Goal: Information Seeking & Learning: Learn about a topic

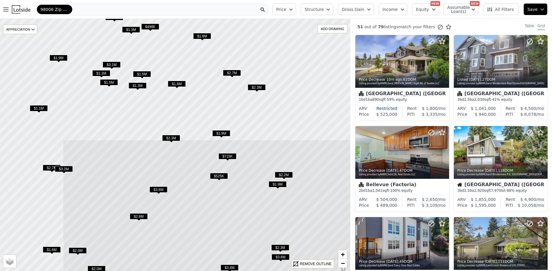
drag, startPoint x: 128, startPoint y: 90, endPoint x: 227, endPoint y: 237, distance: 176.7
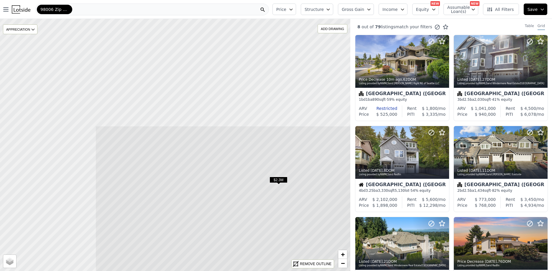
drag, startPoint x: 146, startPoint y: 86, endPoint x: 277, endPoint y: 219, distance: 186.5
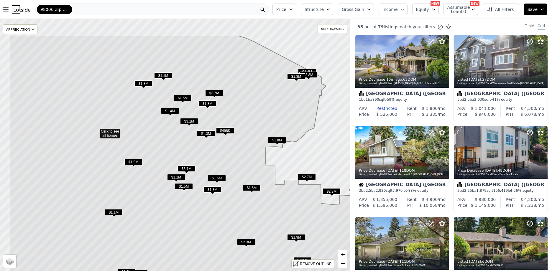
drag, startPoint x: 91, startPoint y: 133, endPoint x: 136, endPoint y: 176, distance: 61.7
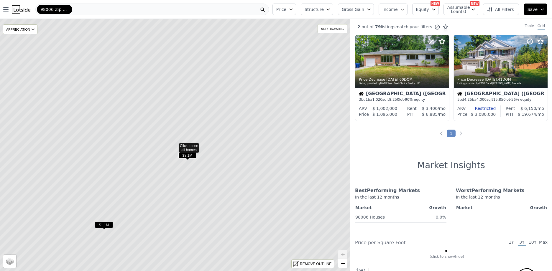
click at [190, 153] on span "$3.1M" at bounding box center [187, 155] width 18 height 6
click at [188, 156] on span "$3.1M" at bounding box center [187, 155] width 18 height 6
click at [189, 156] on span "$3.1M" at bounding box center [187, 155] width 18 height 6
click at [183, 151] on span "$3.1M" at bounding box center [181, 150] width 18 height 6
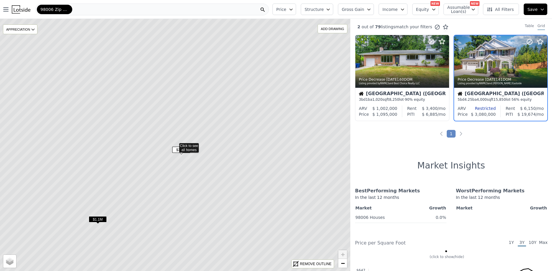
click at [183, 151] on span "$3.1M" at bounding box center [181, 150] width 18 height 6
click at [182, 151] on span "$3.1M" at bounding box center [181, 150] width 18 height 6
click at [181, 151] on span "$3.1M" at bounding box center [181, 150] width 18 height 6
click at [504, 65] on div at bounding box center [500, 61] width 93 height 52
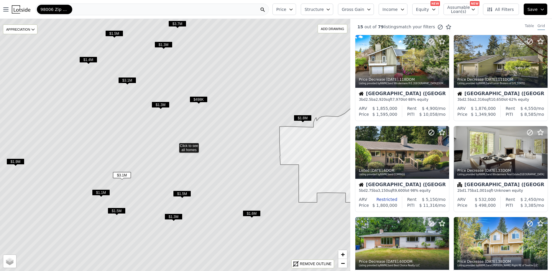
click at [157, 103] on span "$1.3M" at bounding box center [160, 105] width 18 height 6
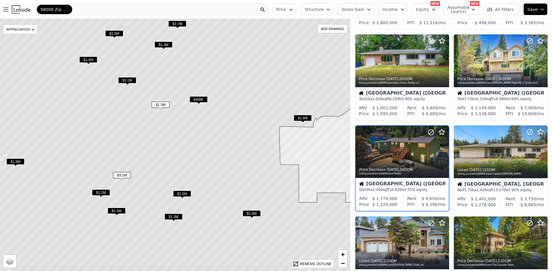
scroll to position [197, 0]
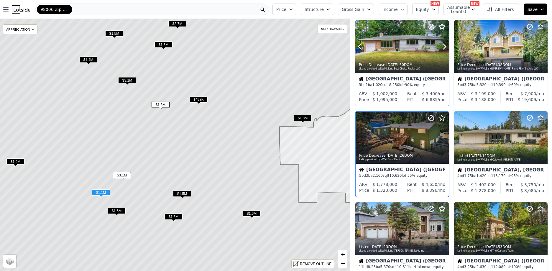
click at [394, 48] on div at bounding box center [402, 46] width 94 height 53
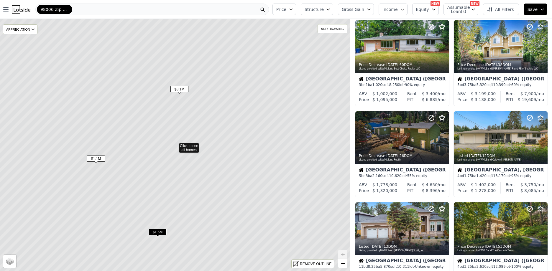
scroll to position [15, 0]
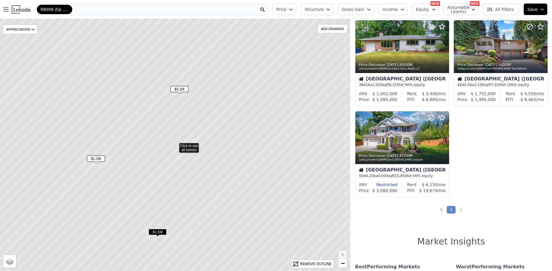
click at [96, 159] on span "$1.1M" at bounding box center [96, 159] width 18 height 6
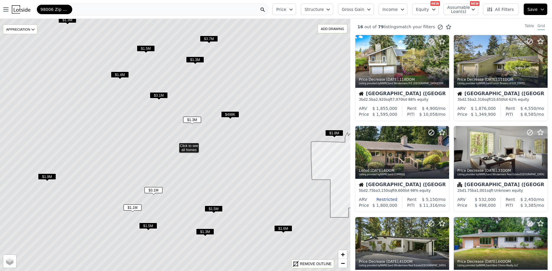
click at [206, 231] on span "$1.3M" at bounding box center [205, 232] width 18 height 6
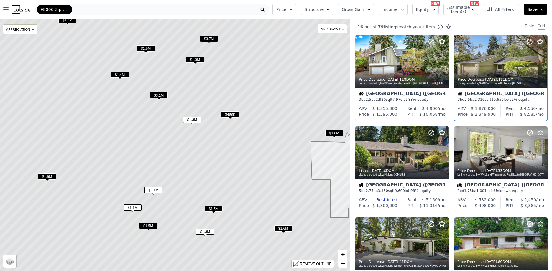
click at [206, 231] on span "$1.3M" at bounding box center [205, 232] width 18 height 6
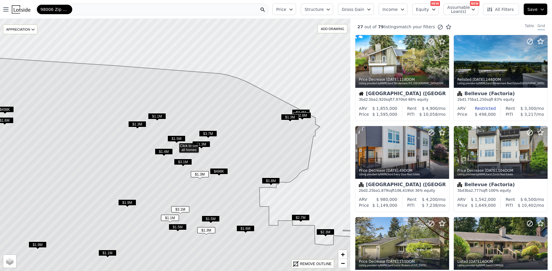
click at [140, 123] on span "$1.3M" at bounding box center [137, 124] width 18 height 6
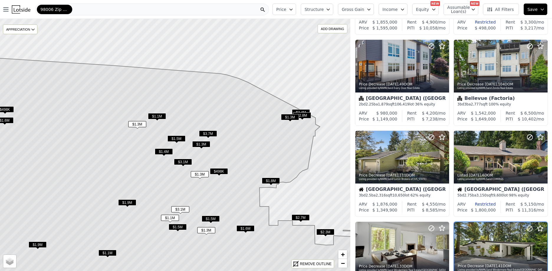
scroll to position [197, 0]
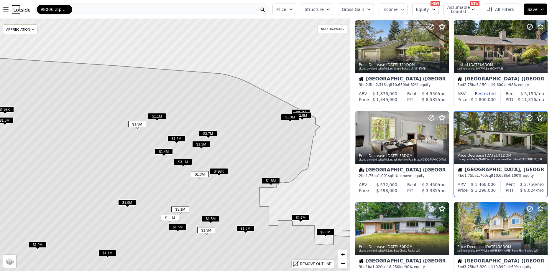
click at [157, 116] on span "$1.1M" at bounding box center [157, 116] width 18 height 6
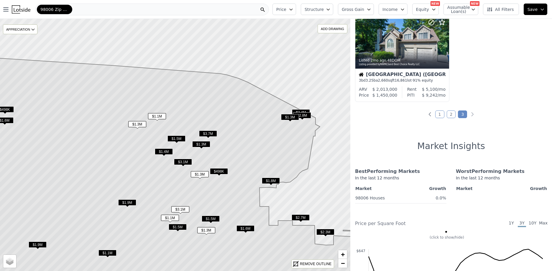
scroll to position [0, 0]
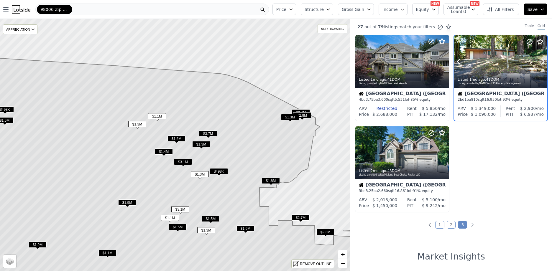
click at [487, 65] on div at bounding box center [500, 61] width 93 height 52
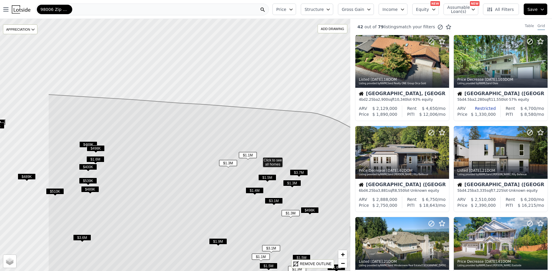
drag, startPoint x: 36, startPoint y: 197, endPoint x: 120, endPoint y: 212, distance: 84.9
click at [120, 212] on icon at bounding box center [258, 203] width 421 height 217
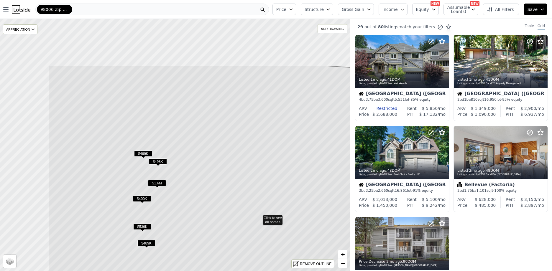
click at [169, 204] on icon at bounding box center [258, 217] width 421 height 304
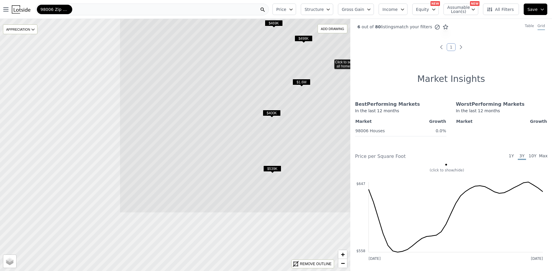
click at [244, 114] on icon at bounding box center [329, 61] width 421 height 304
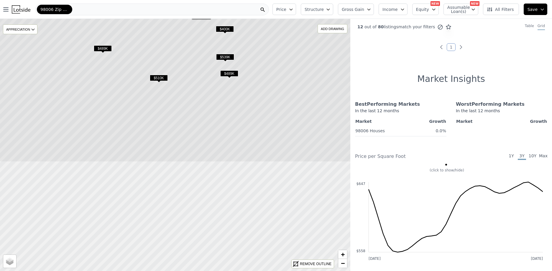
drag, startPoint x: 155, startPoint y: 241, endPoint x: 167, endPoint y: 107, distance: 135.0
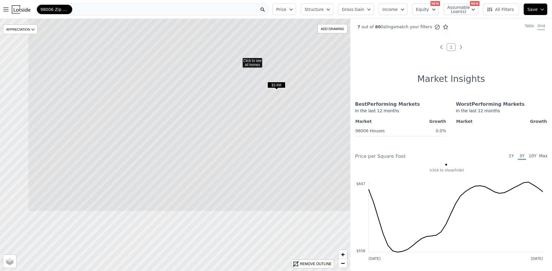
drag, startPoint x: 131, startPoint y: 248, endPoint x: 195, endPoint y: 162, distance: 106.2
click at [195, 162] on icon at bounding box center [238, 60] width 421 height 304
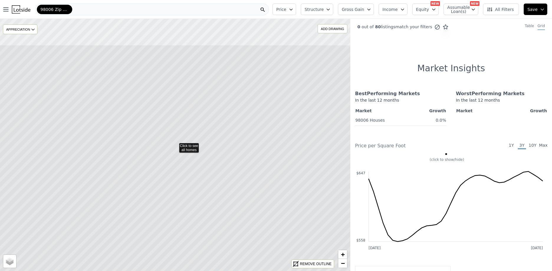
drag, startPoint x: 106, startPoint y: 164, endPoint x: 129, endPoint y: 215, distance: 56.9
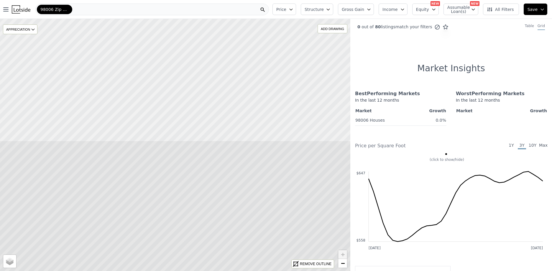
drag, startPoint x: 136, startPoint y: 80, endPoint x: 156, endPoint y: 228, distance: 149.1
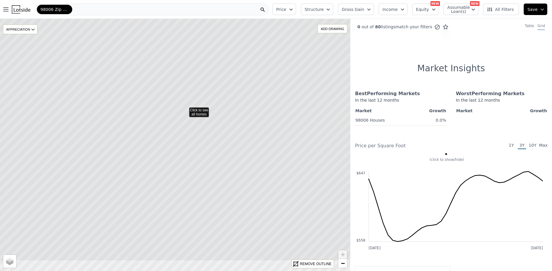
drag, startPoint x: 161, startPoint y: 205, endPoint x: 171, endPoint y: 170, distance: 37.0
click at [171, 170] on icon at bounding box center [184, 109] width 421 height 304
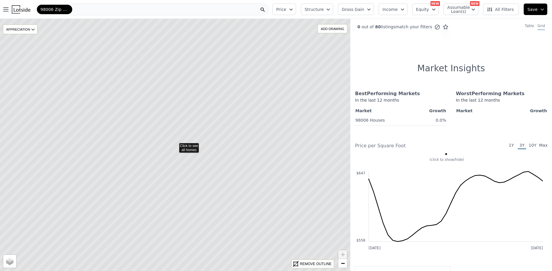
click at [138, 144] on icon at bounding box center [174, 145] width 421 height 304
click at [154, 214] on icon at bounding box center [173, 144] width 421 height 304
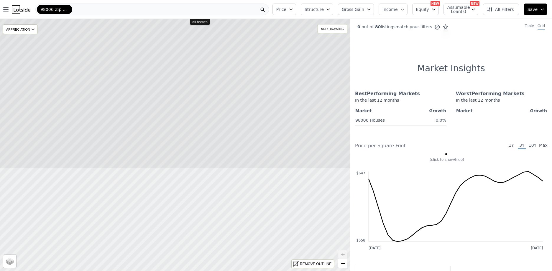
drag, startPoint x: 162, startPoint y: 243, endPoint x: 172, endPoint y: 115, distance: 128.4
click at [172, 115] on icon at bounding box center [185, 17] width 421 height 304
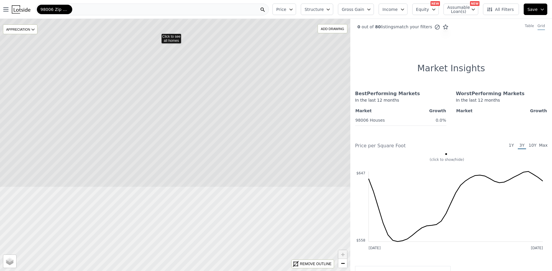
drag, startPoint x: 166, startPoint y: 240, endPoint x: 151, endPoint y: 139, distance: 102.2
click at [151, 139] on icon at bounding box center [157, 36] width 421 height 304
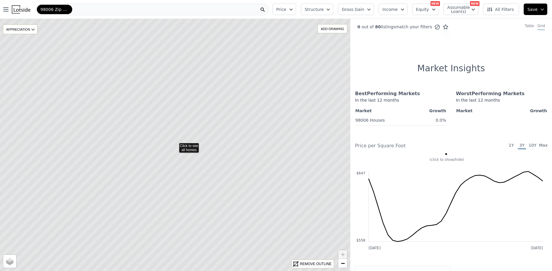
click at [145, 182] on icon at bounding box center [174, 145] width 421 height 304
click at [8, 265] on input "Satellite" at bounding box center [7, 264] width 5 height 5
radio input "true"
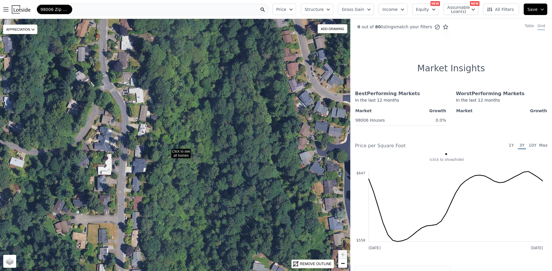
drag, startPoint x: 143, startPoint y: 178, endPoint x: 136, endPoint y: 184, distance: 9.4
click at [136, 184] on icon at bounding box center [166, 151] width 421 height 304
click at [136, 184] on icon at bounding box center [174, 145] width 421 height 304
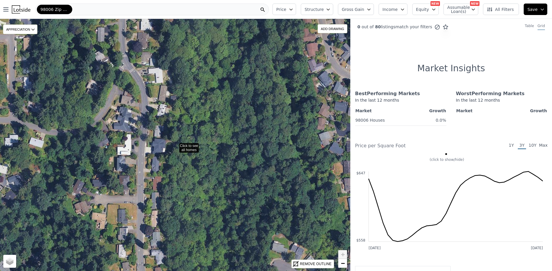
click at [156, 163] on icon at bounding box center [174, 145] width 421 height 304
click at [154, 165] on icon at bounding box center [174, 145] width 421 height 304
click at [13, 259] on span "Street" at bounding box center [15, 257] width 10 height 4
click at [10, 259] on input "Street" at bounding box center [7, 258] width 5 height 5
radio input "true"
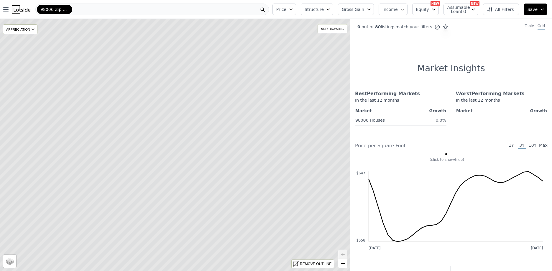
click at [171, 136] on icon at bounding box center [174, 145] width 421 height 304
click at [8, 263] on input "Satellite" at bounding box center [7, 264] width 5 height 5
radio input "true"
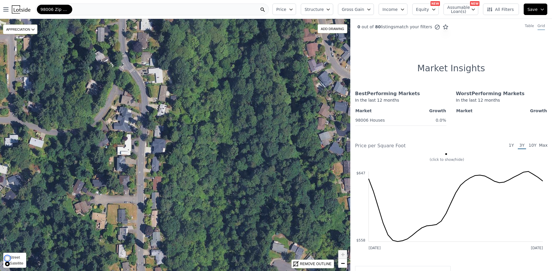
click at [8, 258] on input "Street" at bounding box center [7, 258] width 5 height 5
radio input "true"
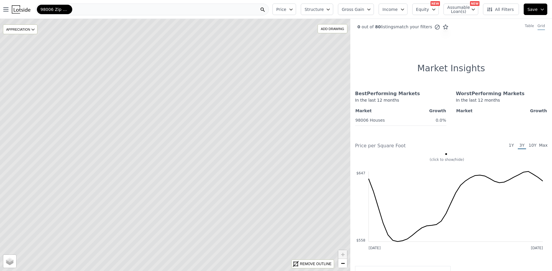
click at [169, 153] on icon at bounding box center [174, 145] width 421 height 304
click at [7, 264] on input "Satellite" at bounding box center [7, 264] width 5 height 5
radio input "true"
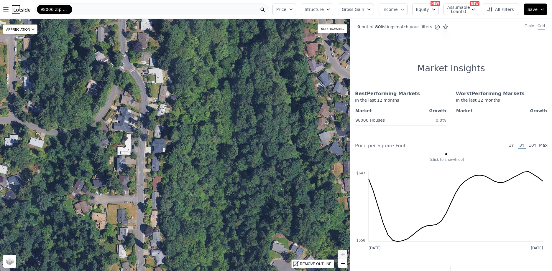
click at [149, 178] on icon at bounding box center [174, 145] width 421 height 304
click at [155, 165] on icon at bounding box center [174, 145] width 421 height 304
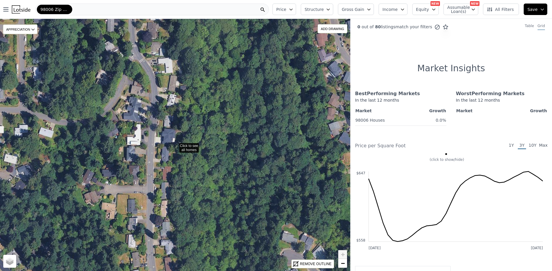
click at [165, 156] on icon at bounding box center [174, 145] width 421 height 304
click at [164, 153] on icon at bounding box center [174, 145] width 421 height 304
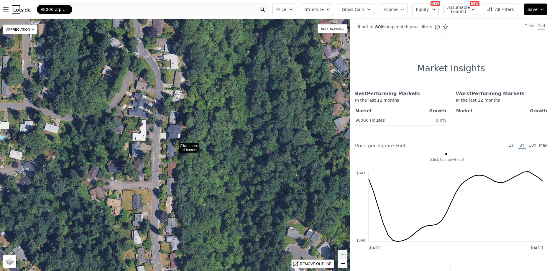
click at [170, 148] on icon at bounding box center [174, 145] width 421 height 304
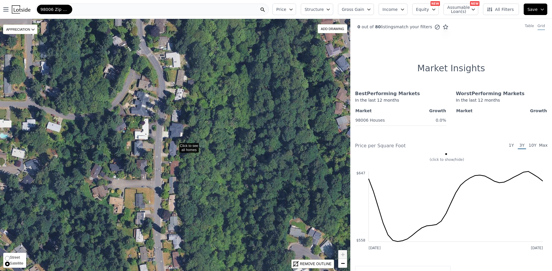
click at [12, 256] on span "Street" at bounding box center [15, 257] width 10 height 4
click at [10, 256] on input "Street" at bounding box center [7, 258] width 5 height 5
radio input "true"
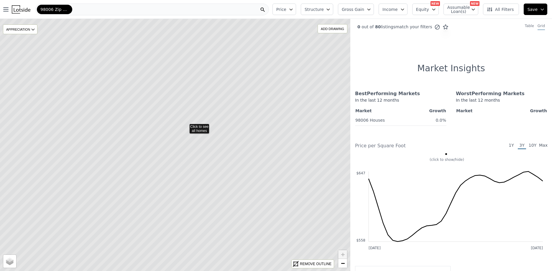
drag, startPoint x: 225, startPoint y: 240, endPoint x: 236, endPoint y: 221, distance: 21.8
click at [236, 221] on icon at bounding box center [185, 126] width 421 height 304
click at [182, 197] on icon at bounding box center [174, 145] width 421 height 304
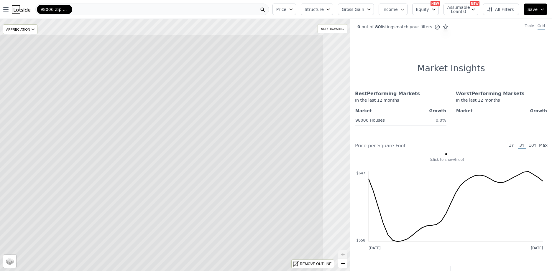
drag, startPoint x: 227, startPoint y: 161, endPoint x: 164, endPoint y: 203, distance: 75.0
click at [164, 203] on icon at bounding box center [112, 186] width 421 height 304
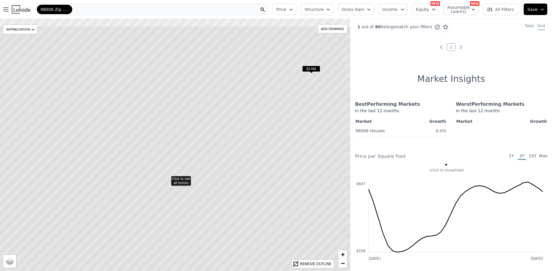
drag, startPoint x: 169, startPoint y: 74, endPoint x: 162, endPoint y: 107, distance: 34.0
click at [162, 107] on icon at bounding box center [166, 178] width 421 height 304
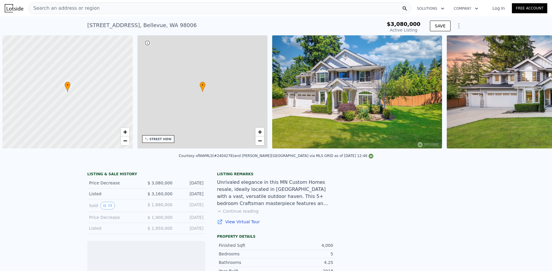
scroll to position [0, 2]
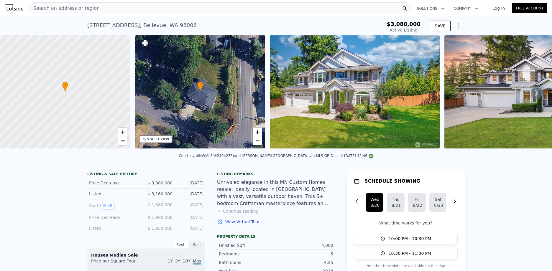
type input "-$ 3,352,048"
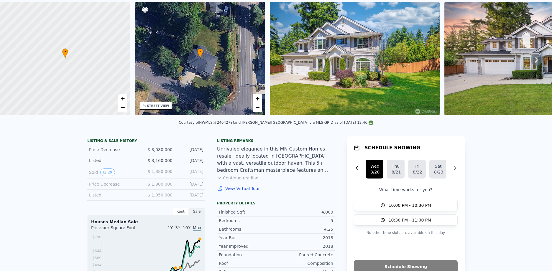
scroll to position [2, 0]
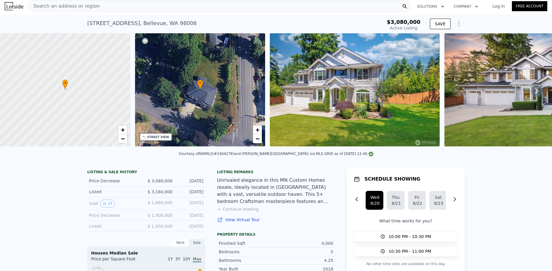
click at [535, 93] on icon at bounding box center [537, 91] width 4 height 6
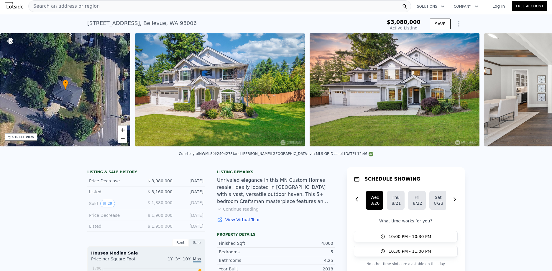
scroll to position [0, 137]
click at [534, 93] on icon at bounding box center [537, 91] width 12 height 12
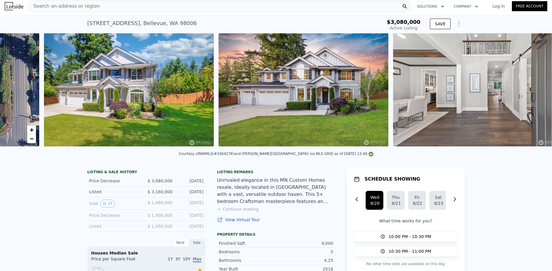
scroll to position [0, 270]
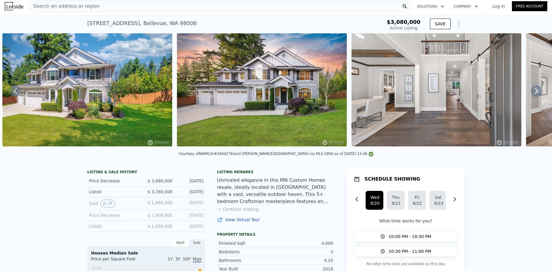
click at [535, 92] on icon at bounding box center [537, 91] width 4 height 6
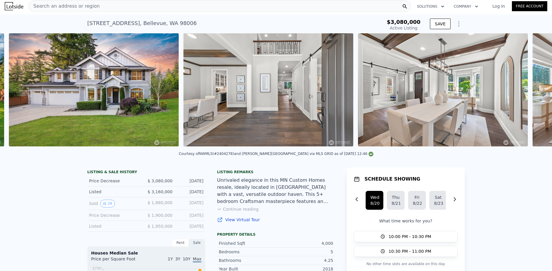
scroll to position [0, 444]
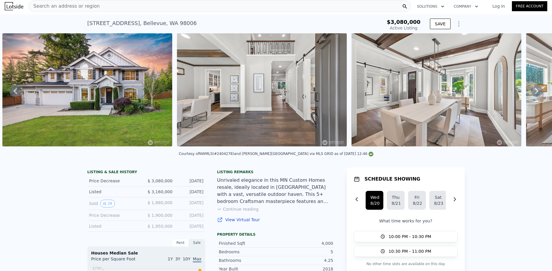
click at [535, 92] on icon at bounding box center [537, 91] width 4 height 6
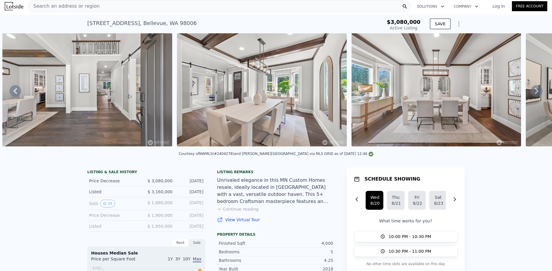
click at [535, 92] on icon at bounding box center [537, 91] width 4 height 6
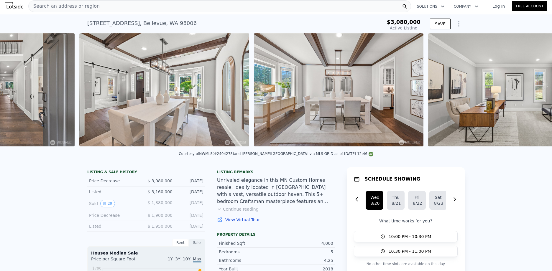
scroll to position [0, 793]
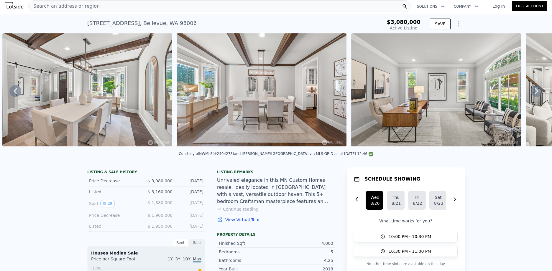
click at [532, 92] on div "• + − • + − STREET VIEW Loading... SATELLITE VIEW" at bounding box center [276, 90] width 552 height 115
click at [532, 93] on icon at bounding box center [537, 91] width 12 height 12
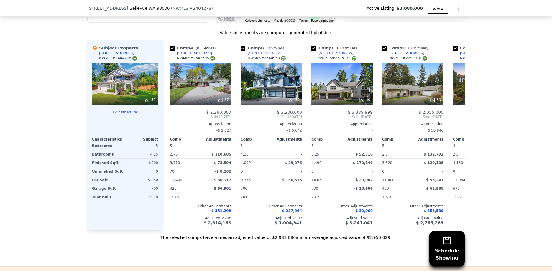
scroll to position [678, 0]
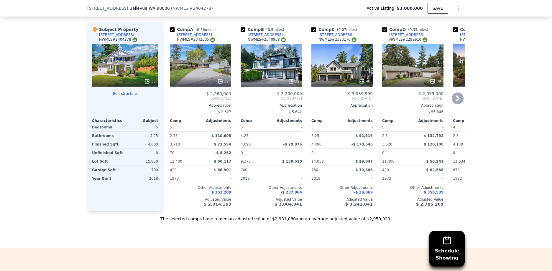
click at [457, 103] on icon at bounding box center [458, 99] width 12 height 12
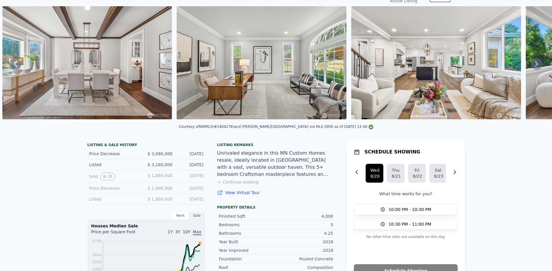
scroll to position [0, 0]
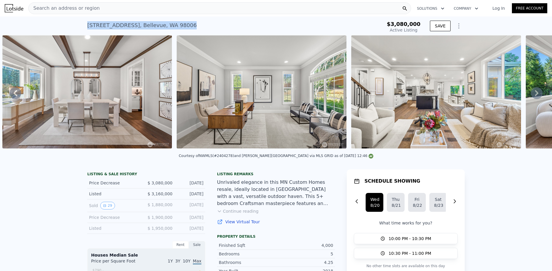
drag, startPoint x: 86, startPoint y: 25, endPoint x: 173, endPoint y: 30, distance: 87.4
click at [173, 30] on div "14918 SE 46th St , Bellevue , WA 98006 Active at $3.080m" at bounding box center [226, 27] width 278 height 17
copy div "14918 SE 46th St , Bellevue , WA 98006"
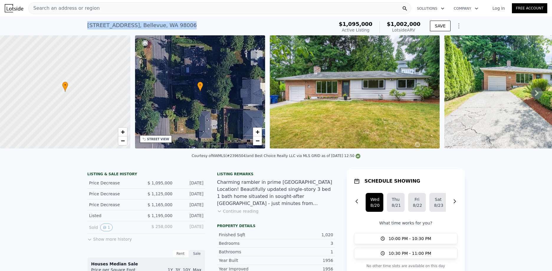
drag, startPoint x: 85, startPoint y: 25, endPoint x: 182, endPoint y: 23, distance: 96.7
click at [182, 23] on div "4638 148th Ave SE , Bellevue , WA 98006 Active at $1.095m (~ARV $1.002m )" at bounding box center [209, 27] width 244 height 17
copy div "4638 148th Ave SE , Bellevue , WA 98006"
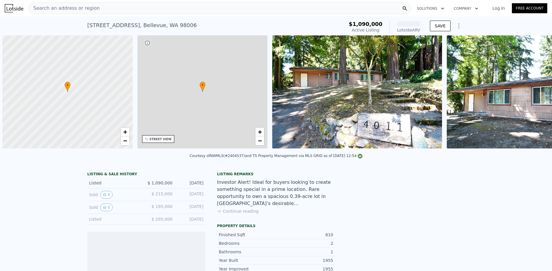
scroll to position [0, 2]
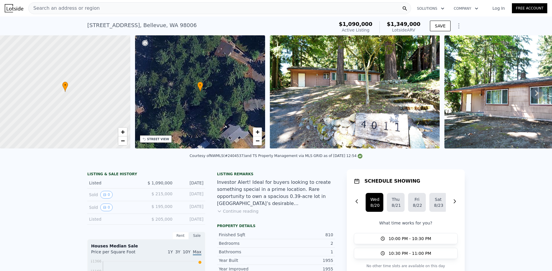
click at [159, 142] on div "STREET VIEW" at bounding box center [156, 139] width 32 height 8
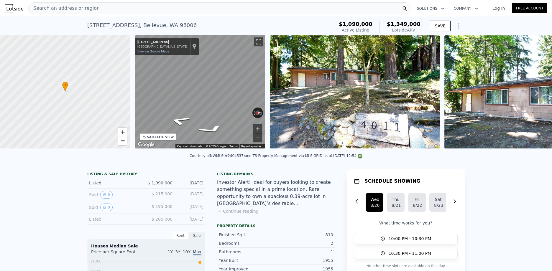
click at [127, 109] on div "• + − • + − STREET VIEW ← Move left → Move right ↑ Move up ↓ Move down + Zoom i…" at bounding box center [276, 92] width 552 height 115
